Goal: Find specific page/section: Find specific page/section

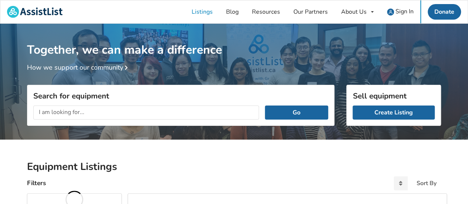
click at [157, 109] on input "text" at bounding box center [146, 113] width 226 height 14
type input "recliners"
click at [265, 106] on button "Go" at bounding box center [296, 113] width 63 height 14
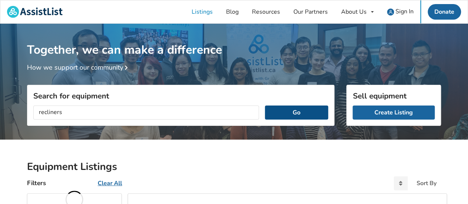
click at [294, 111] on button "Go" at bounding box center [296, 113] width 63 height 14
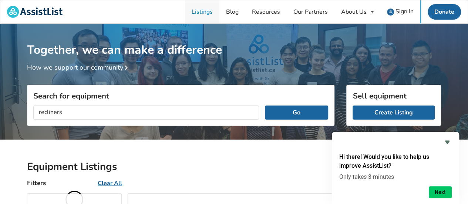
click at [203, 11] on link "Listings" at bounding box center [202, 11] width 34 height 23
